Goal: Check status: Check status

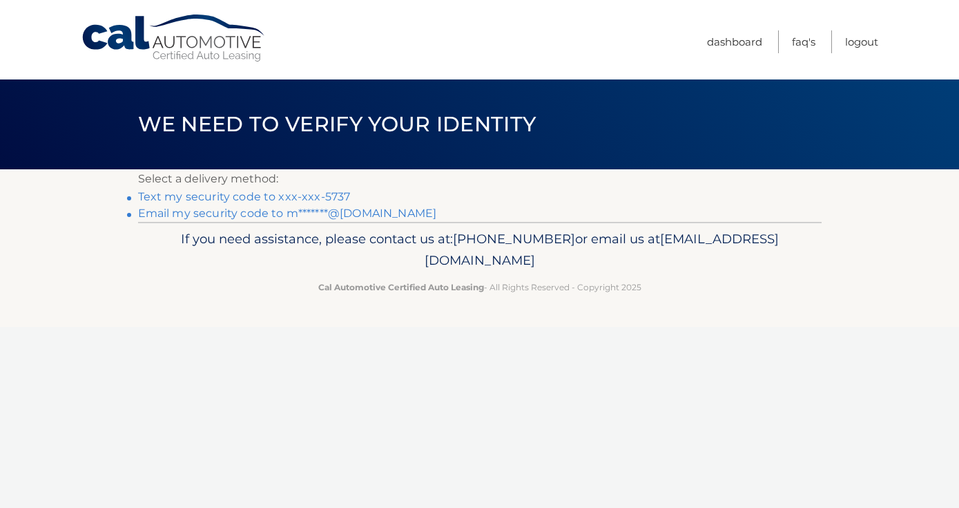
click at [354, 210] on link "Email my security code to m*******@gmail.com" at bounding box center [287, 213] width 299 height 13
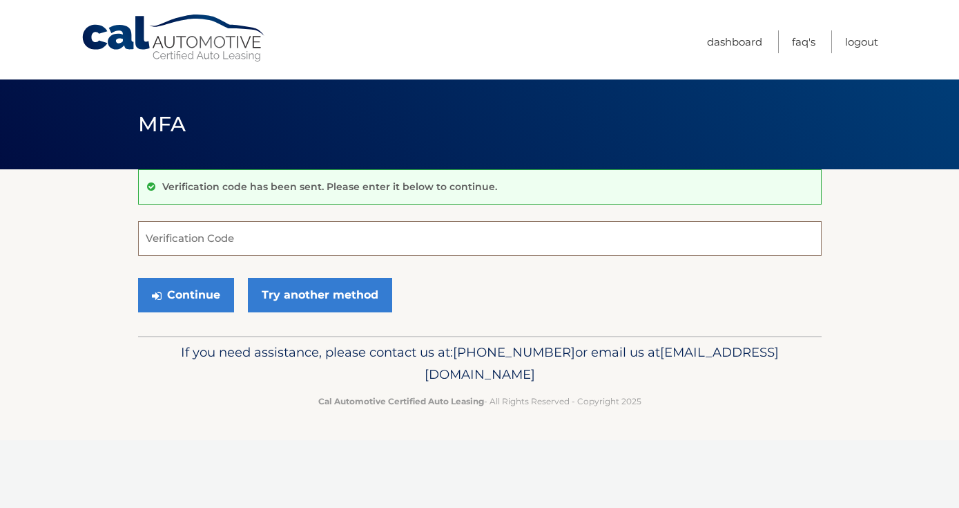
click at [394, 240] on input "Verification Code" at bounding box center [480, 238] width 684 height 35
paste input "462700"
type input "462700"
click at [199, 299] on button "Continue" at bounding box center [186, 295] width 96 height 35
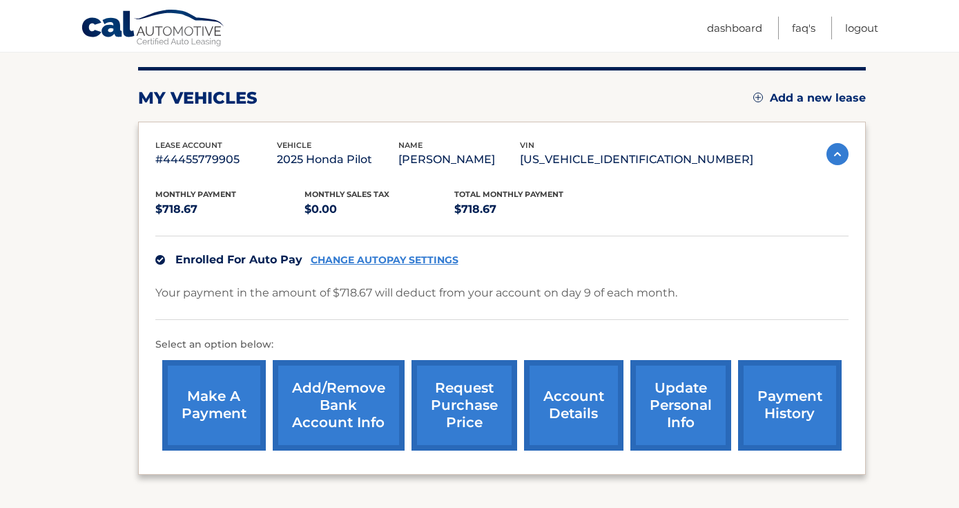
scroll to position [187, 0]
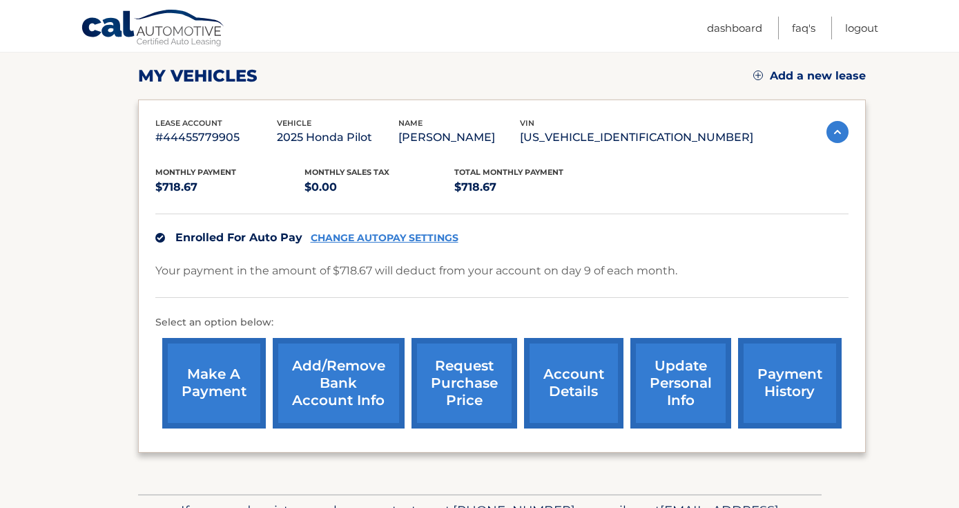
click at [461, 385] on link "request purchase price" at bounding box center [465, 383] width 106 height 90
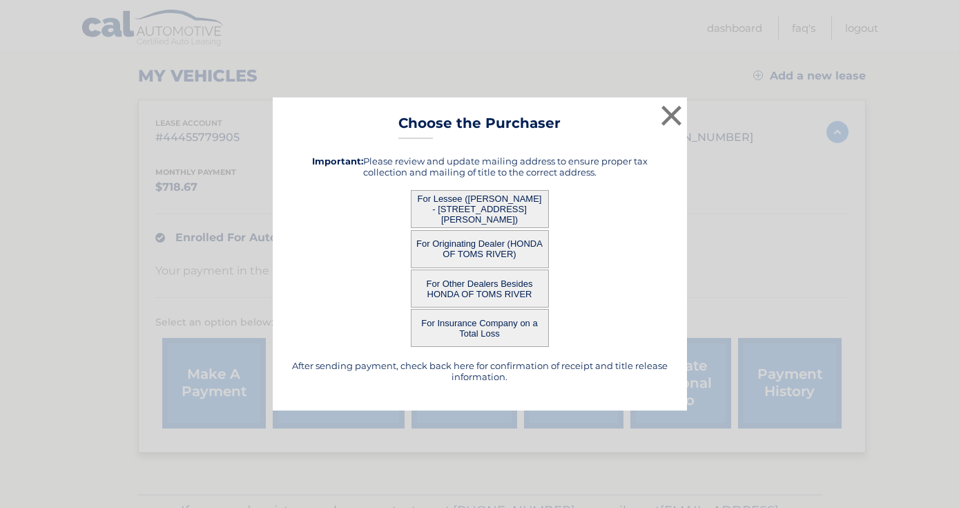
click at [496, 289] on button "For Other Dealers Besides HONDA OF TOMS RIVER" at bounding box center [480, 288] width 138 height 38
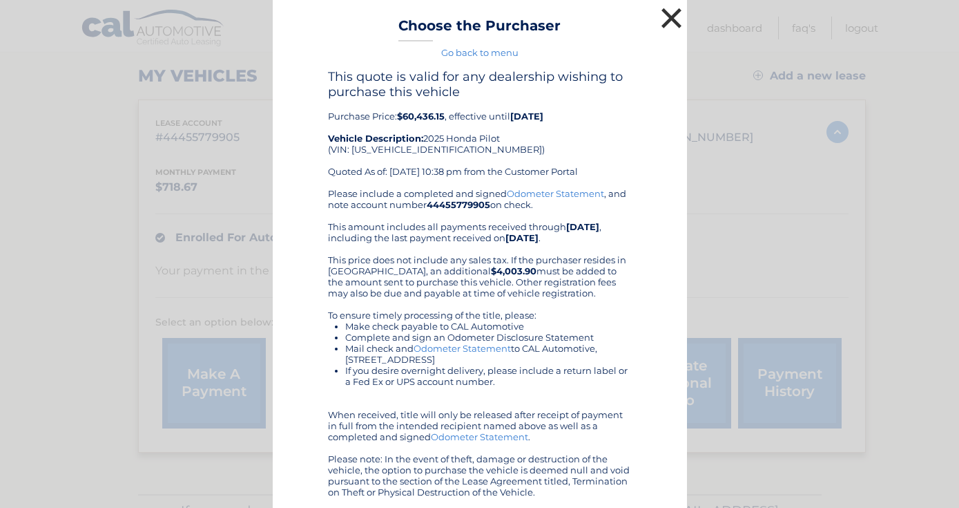
click at [677, 19] on button "×" at bounding box center [672, 18] width 28 height 28
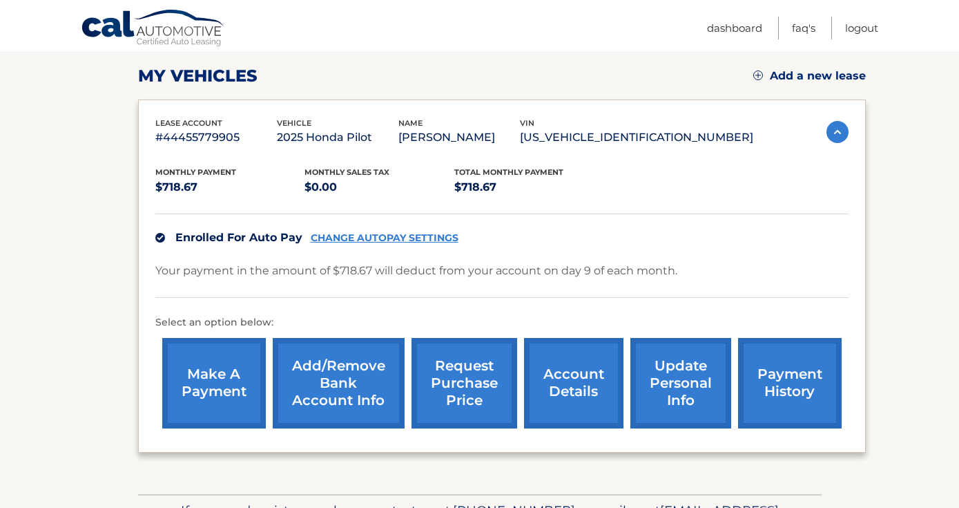
click at [461, 371] on link "request purchase price" at bounding box center [465, 383] width 106 height 90
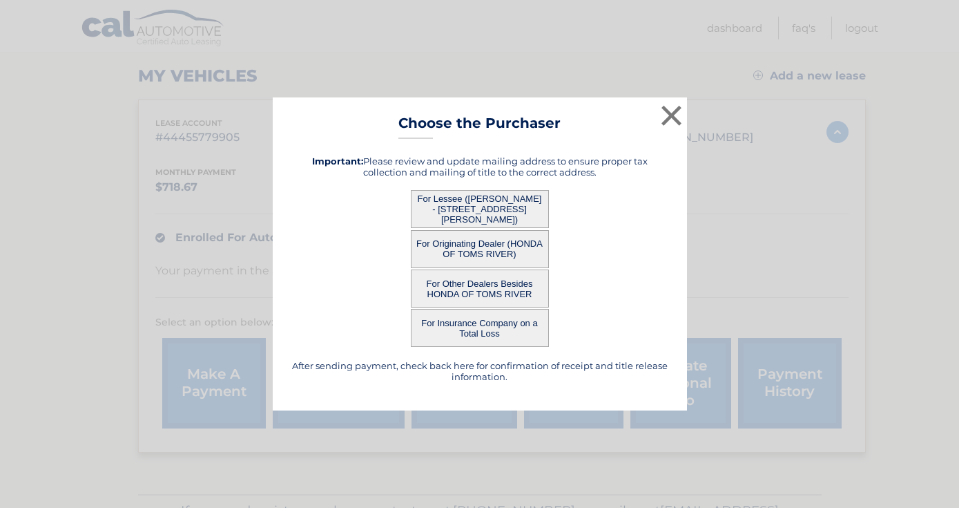
click at [480, 253] on button "For Originating Dealer (HONDA OF TOMS RIVER)" at bounding box center [480, 249] width 138 height 38
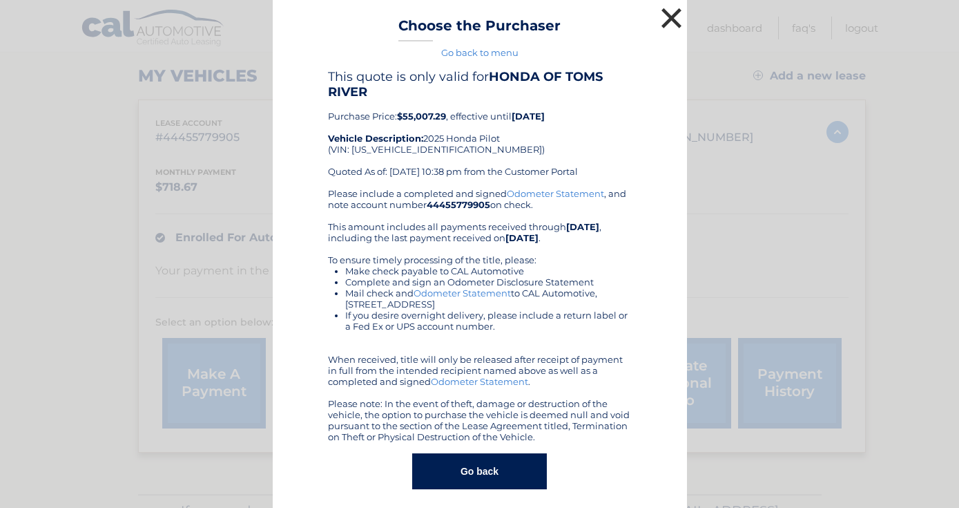
click at [672, 18] on button "×" at bounding box center [672, 18] width 28 height 28
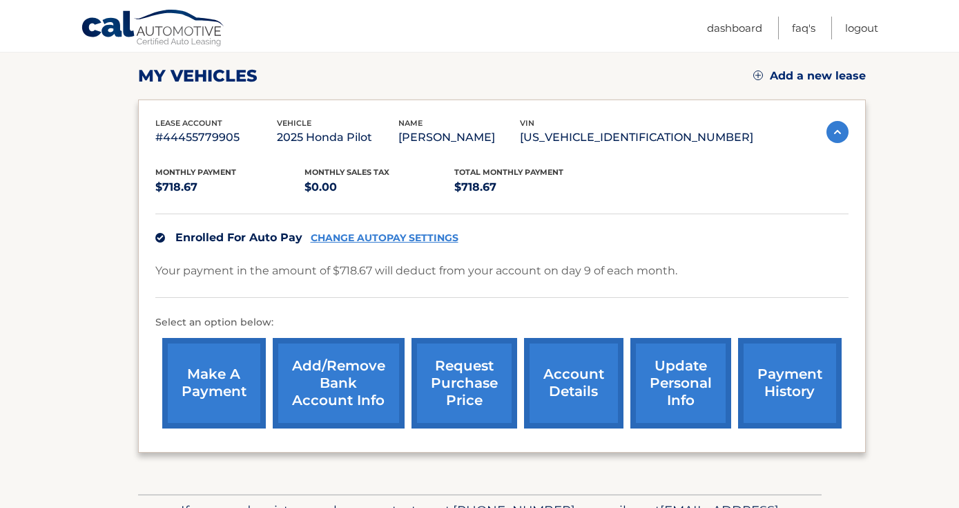
click at [455, 366] on link "request purchase price" at bounding box center [465, 383] width 106 height 90
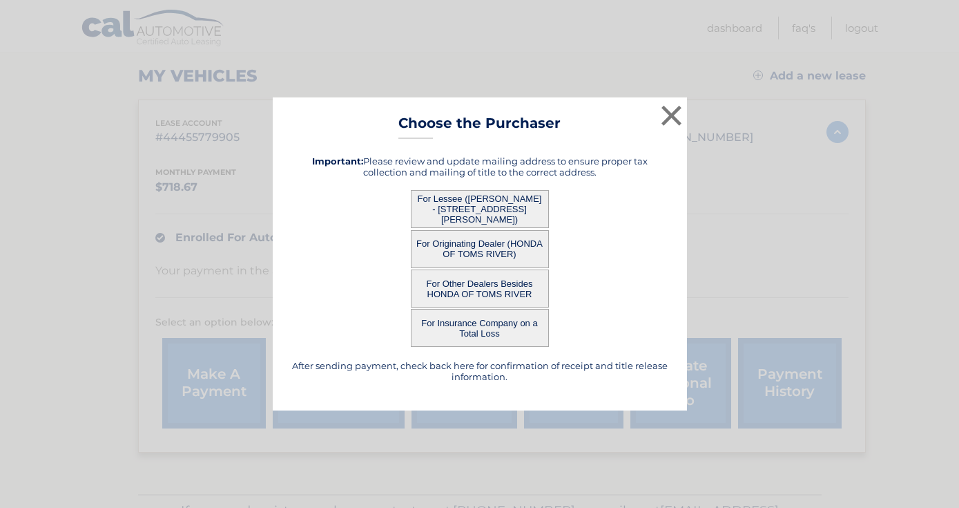
click at [484, 219] on button "For Lessee ([PERSON_NAME] - [STREET_ADDRESS][PERSON_NAME])" at bounding box center [480, 209] width 138 height 38
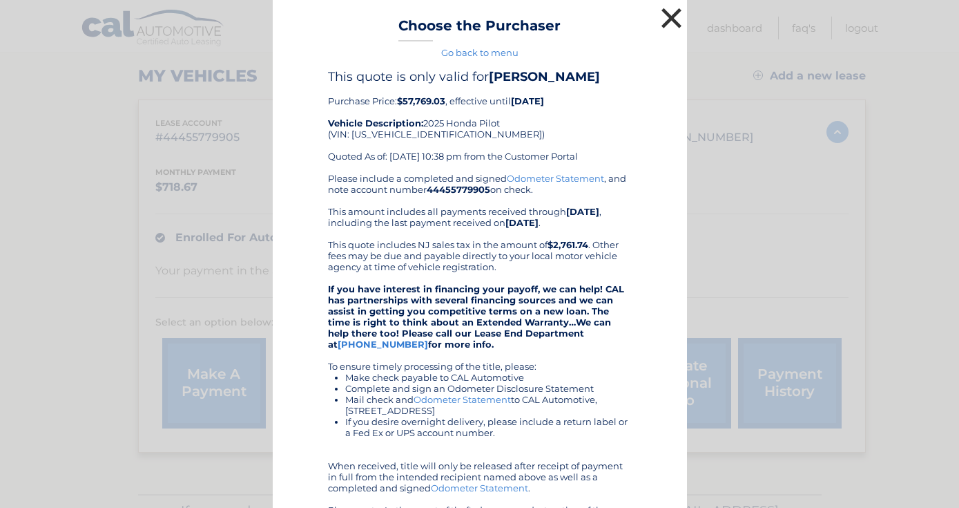
click at [678, 16] on button "×" at bounding box center [672, 18] width 28 height 28
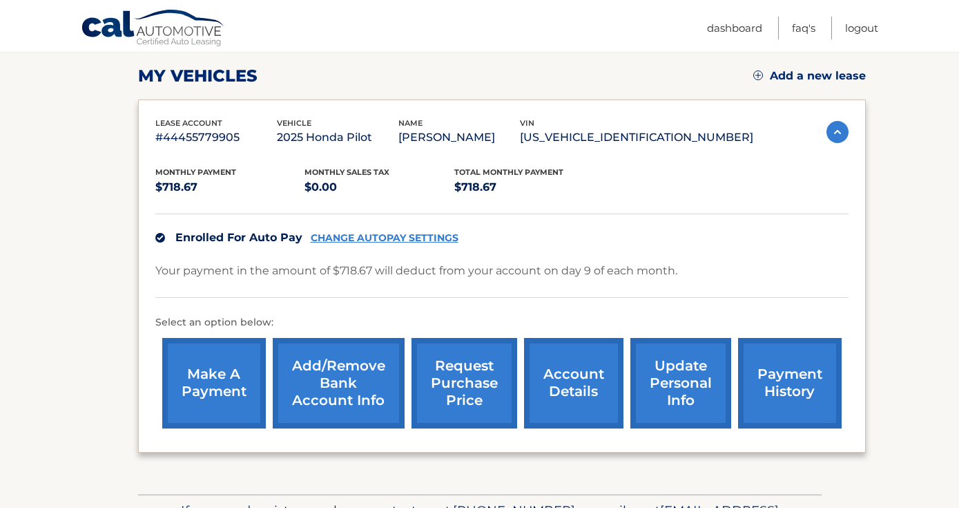
click at [454, 376] on link "request purchase price" at bounding box center [465, 383] width 106 height 90
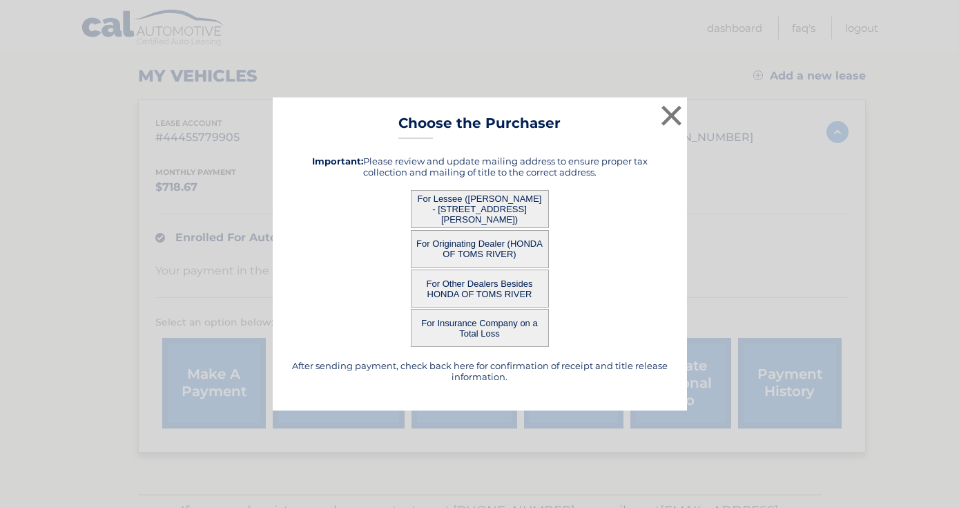
click at [467, 291] on button "For Other Dealers Besides HONDA OF TOMS RIVER" at bounding box center [480, 288] width 138 height 38
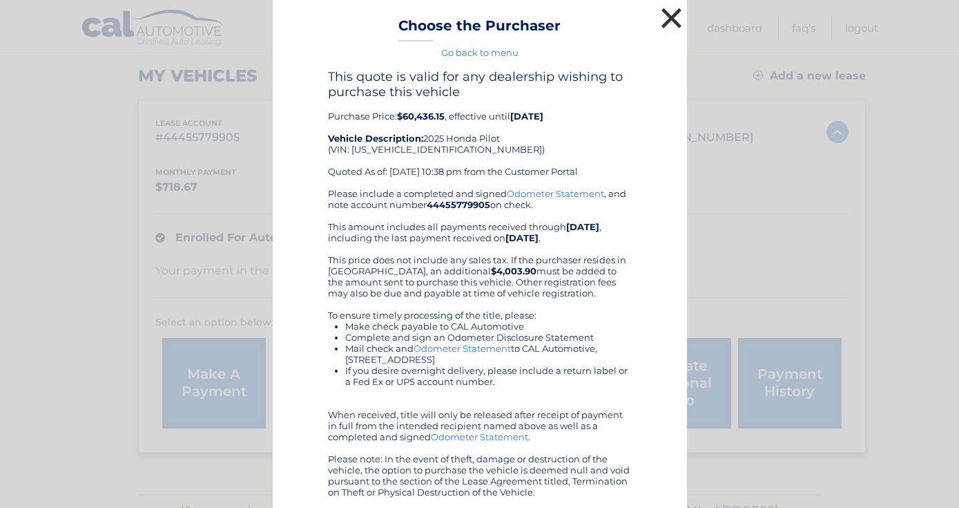
click at [673, 20] on button "×" at bounding box center [672, 18] width 28 height 28
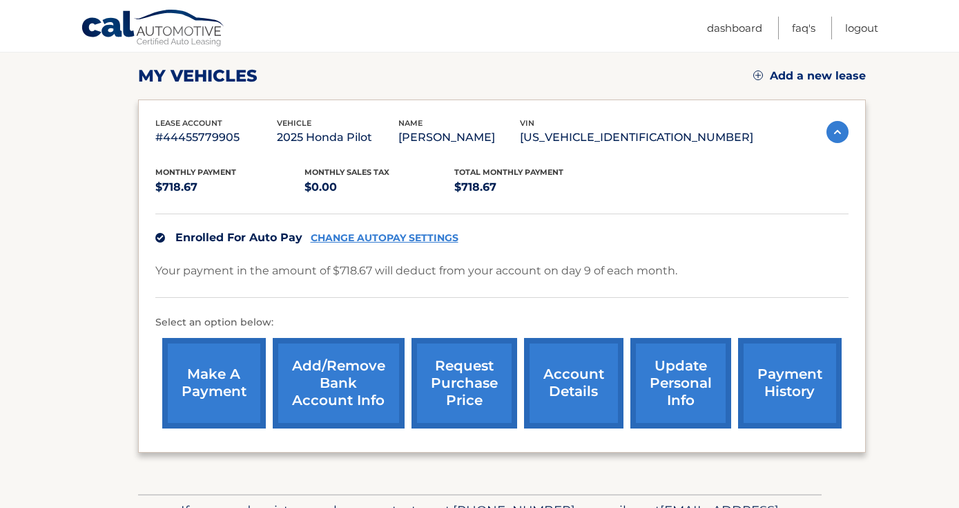
click at [470, 379] on link "request purchase price" at bounding box center [465, 383] width 106 height 90
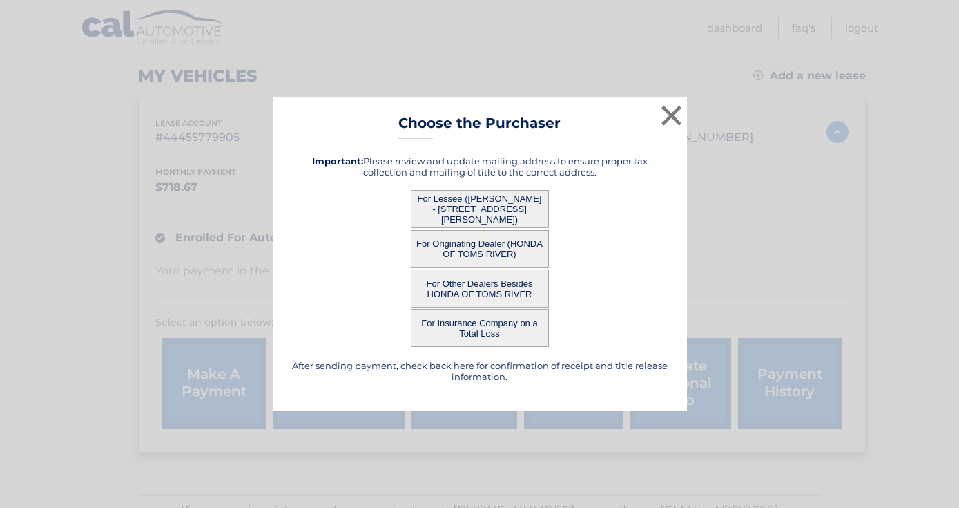
click at [458, 210] on button "For Lessee ([PERSON_NAME] - [STREET_ADDRESS][PERSON_NAME])" at bounding box center [480, 209] width 138 height 38
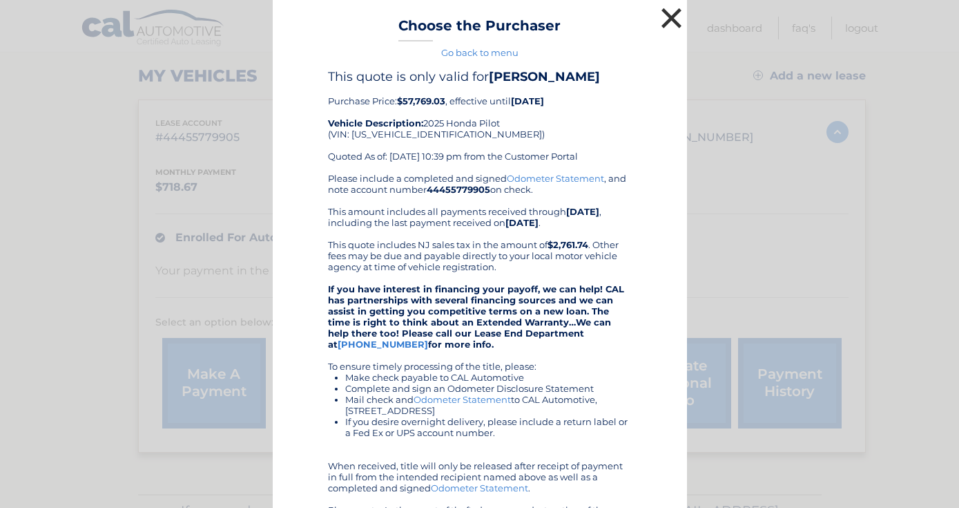
click at [675, 14] on button "×" at bounding box center [672, 18] width 28 height 28
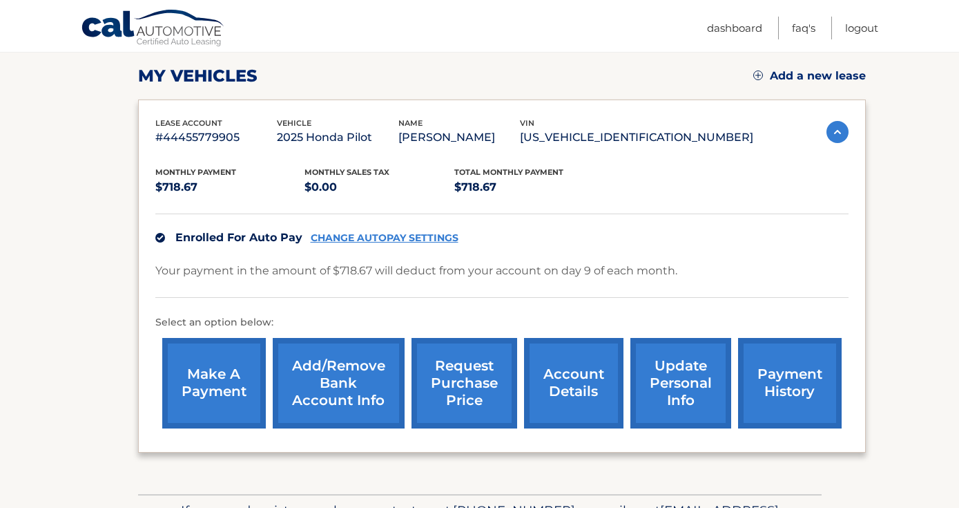
click at [593, 365] on link "account details" at bounding box center [573, 383] width 99 height 90
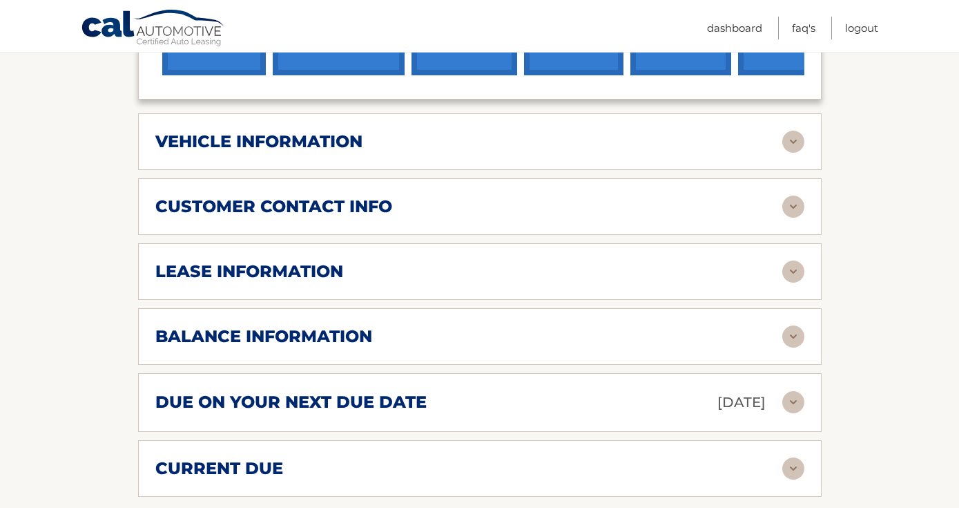
scroll to position [558, 0]
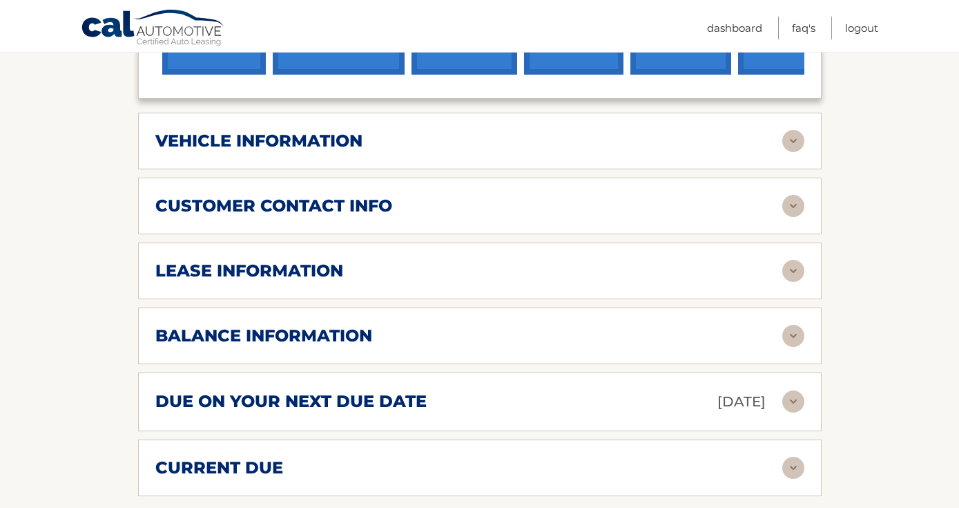
click at [604, 287] on div "lease information Contract Start Date [DATE] Term 39 Maturity Date [DATE] Start…" at bounding box center [480, 270] width 684 height 57
click at [794, 267] on img at bounding box center [794, 271] width 22 height 22
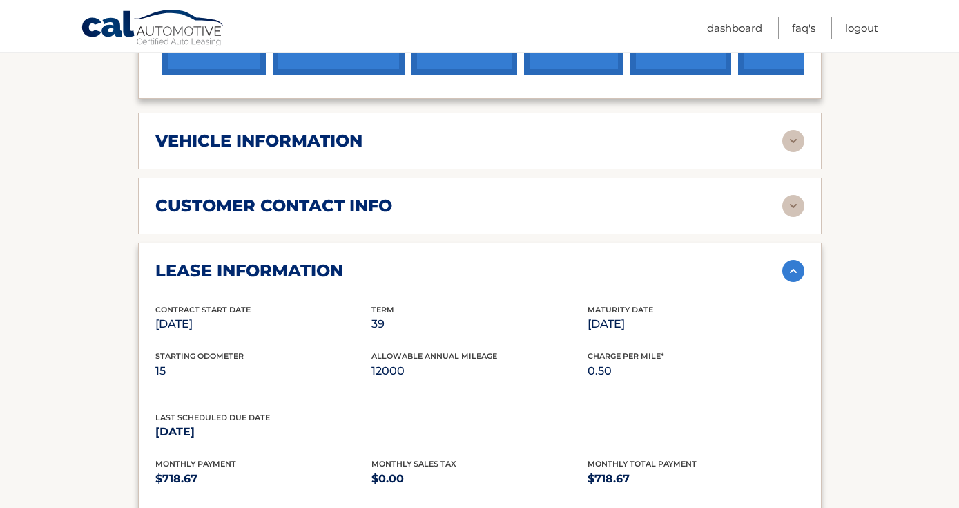
click at [886, 478] on section "Account Details | #44455779905 Back to Dashboard Manage Your Lease lease accoun…" at bounding box center [479, 331] width 959 height 1441
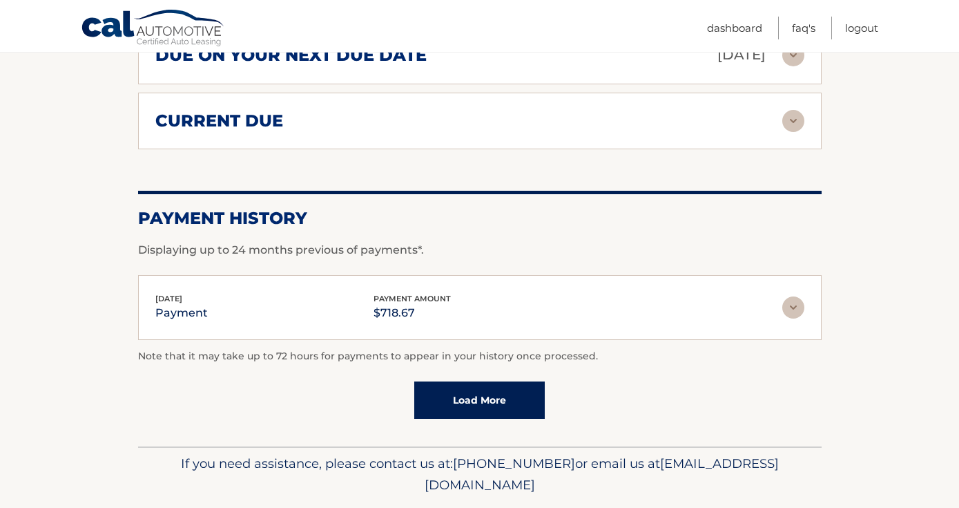
scroll to position [1205, 0]
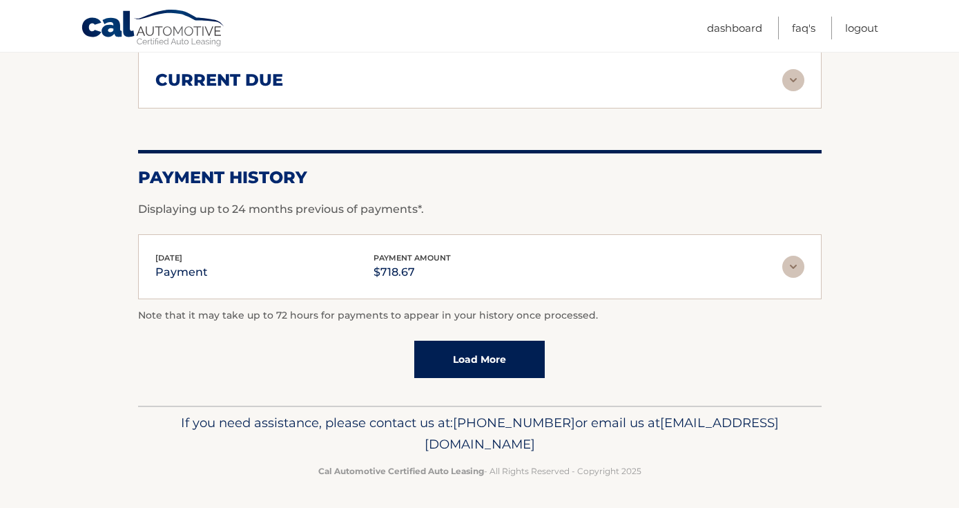
click at [490, 351] on link "Load More" at bounding box center [479, 359] width 131 height 37
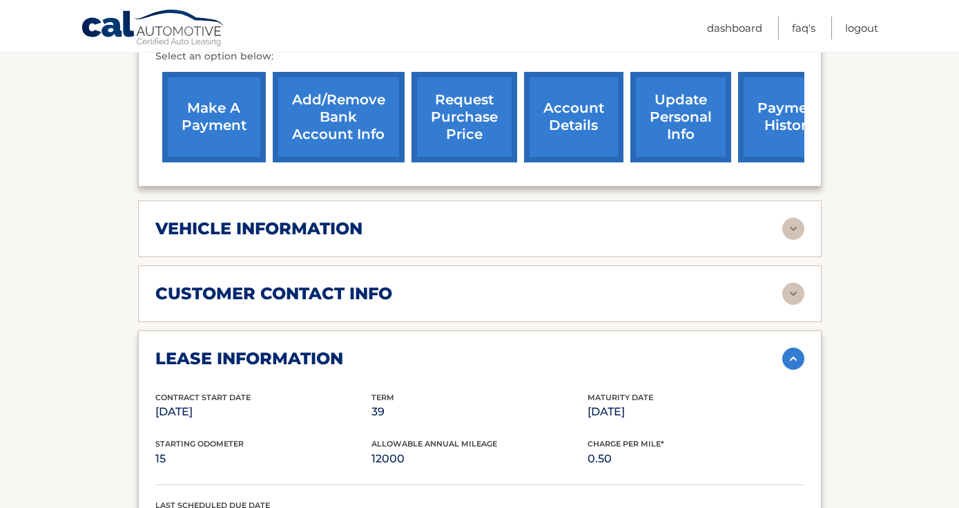
scroll to position [473, 0]
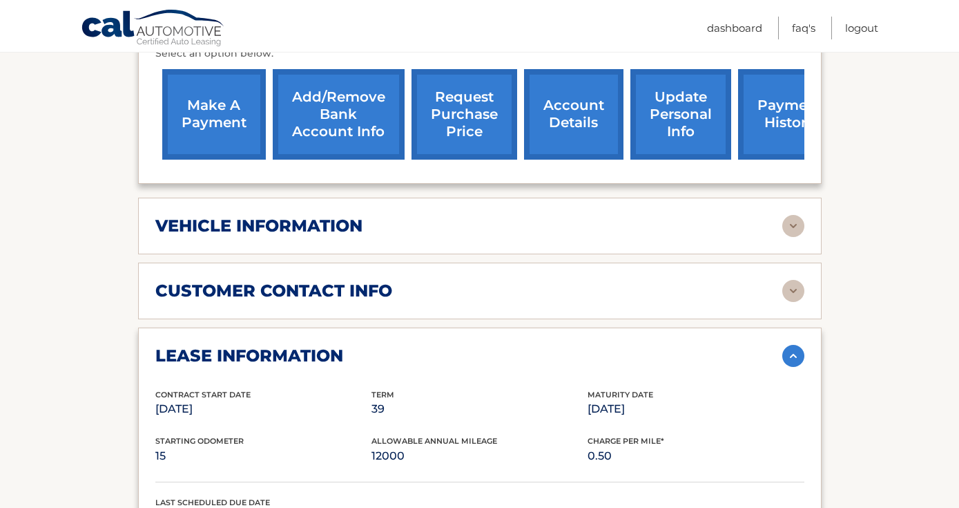
click at [548, 230] on div "vehicle information" at bounding box center [468, 226] width 627 height 21
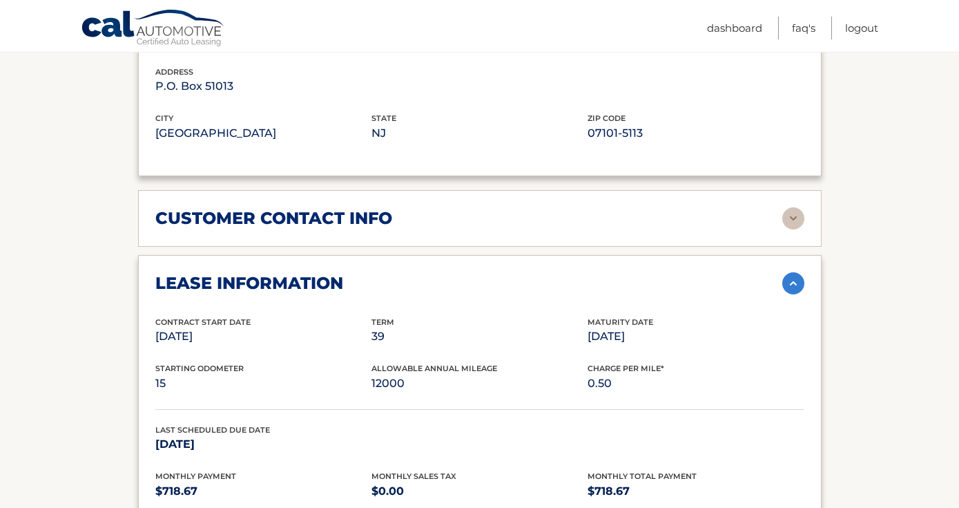
click at [530, 219] on div "customer contact info" at bounding box center [468, 218] width 627 height 21
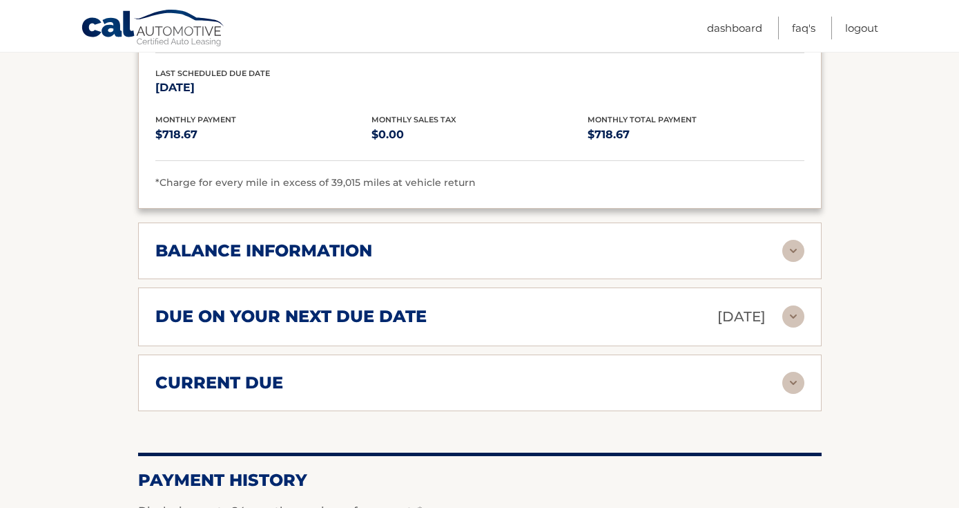
scroll to position [1515, 0]
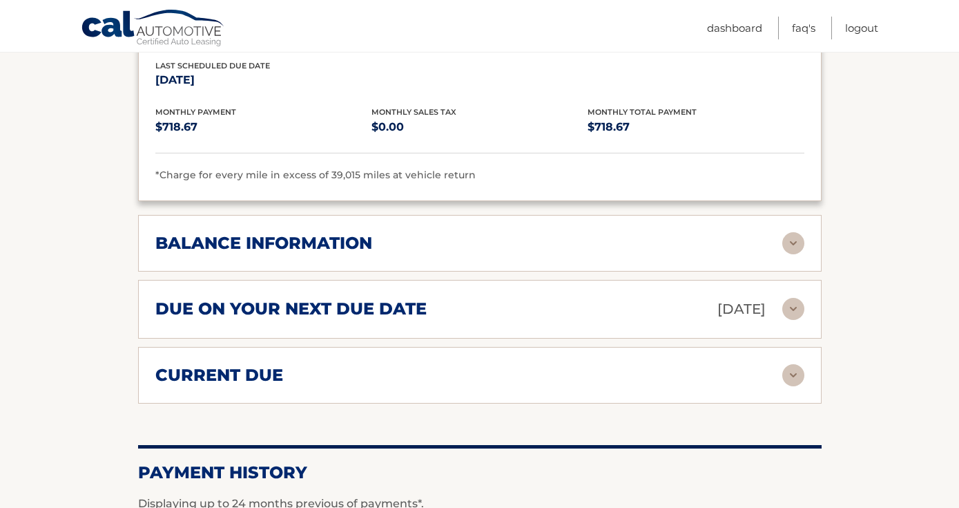
click at [427, 238] on div "balance information" at bounding box center [468, 243] width 627 height 21
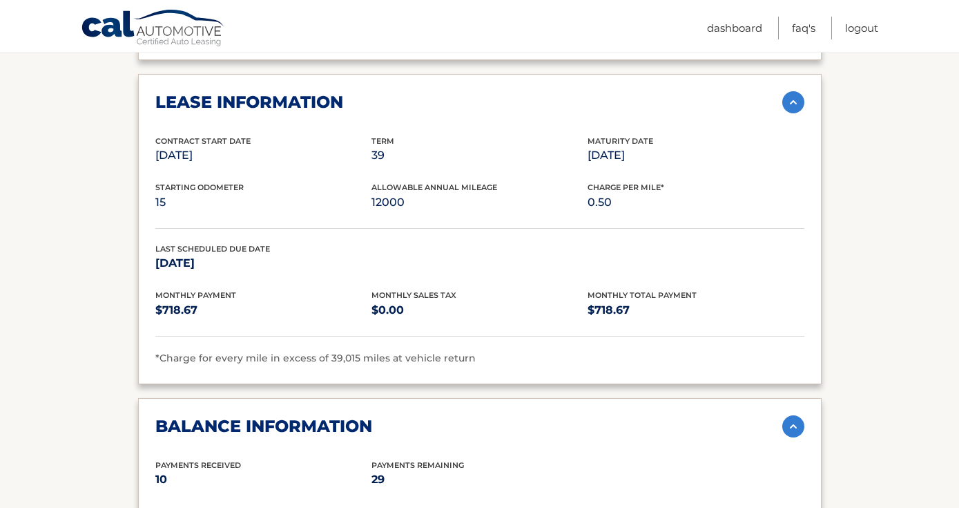
scroll to position [1328, 0]
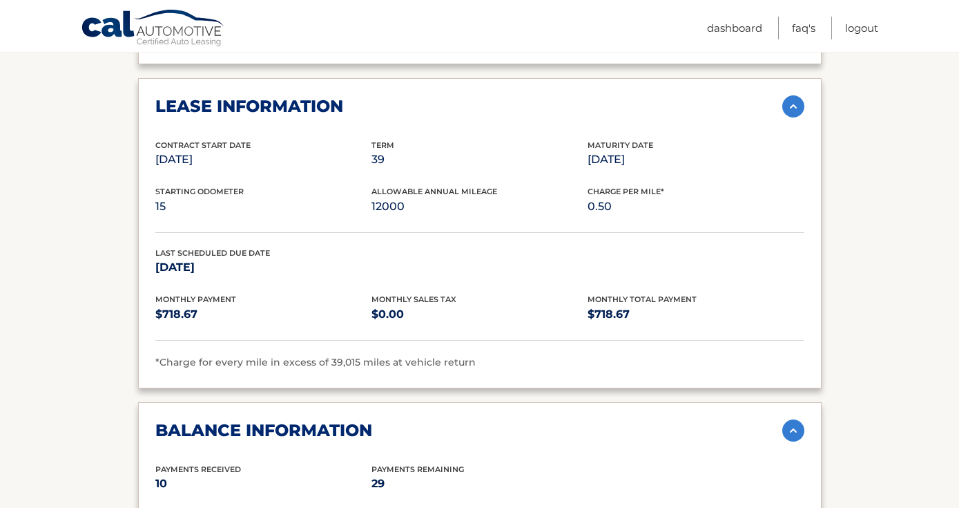
click at [181, 307] on p "$718.67" at bounding box center [263, 314] width 216 height 19
copy p "718.67"
